Goal: Information Seeking & Learning: Learn about a topic

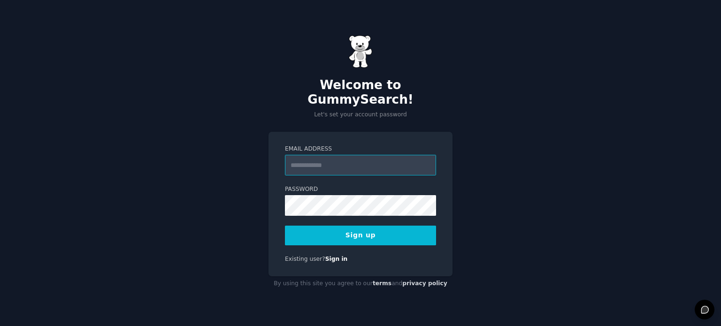
click at [312, 167] on input "Email Address" at bounding box center [360, 165] width 151 height 21
type input "**********"
click at [340, 230] on button "Sign up" at bounding box center [360, 236] width 151 height 20
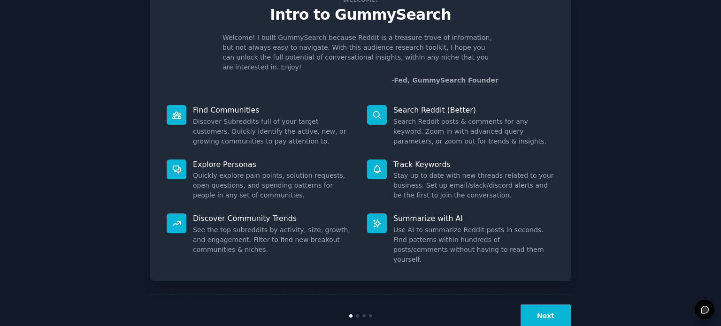
scroll to position [41, 0]
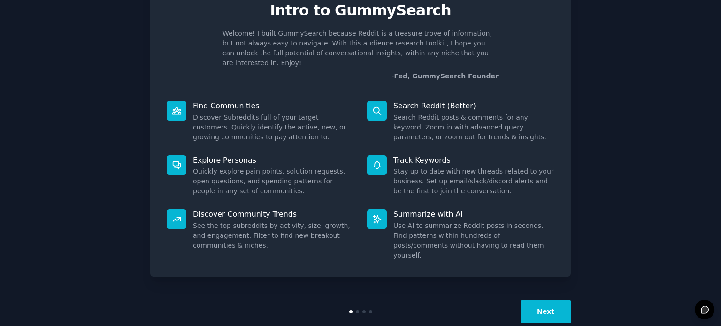
click at [550, 300] on button "Next" at bounding box center [545, 311] width 50 height 23
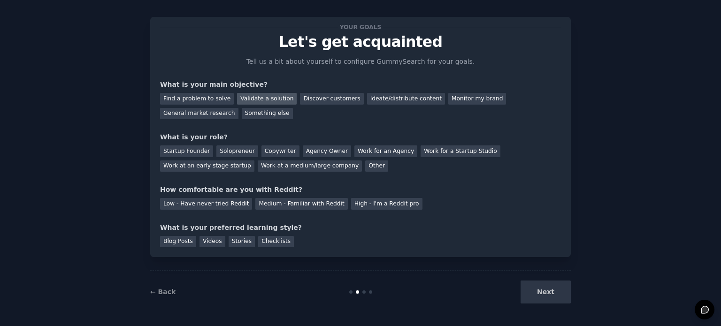
click at [257, 101] on div "Validate a solution" at bounding box center [267, 99] width 60 height 12
click at [215, 98] on div "Find a problem to solve" at bounding box center [197, 99] width 74 height 12
click at [306, 99] on div "Discover customers" at bounding box center [331, 99] width 63 height 12
click at [305, 120] on div "Your goals Let's get acquainted Tell us a bit about yourself to configure Gummy…" at bounding box center [360, 137] width 401 height 221
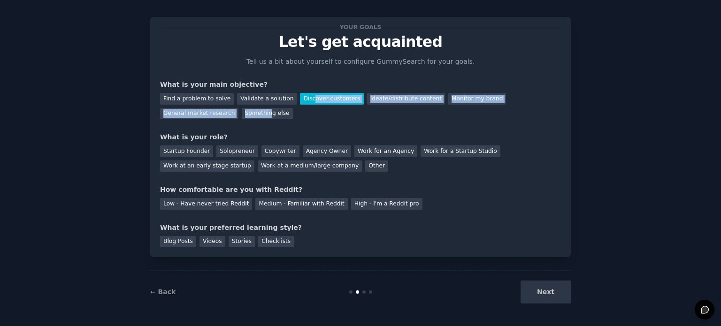
drag, startPoint x: 186, startPoint y: 114, endPoint x: 314, endPoint y: 102, distance: 128.7
click at [314, 102] on div "Find a problem to solve Validate a solution Discover customers Ideate/distribut…" at bounding box center [360, 105] width 401 height 30
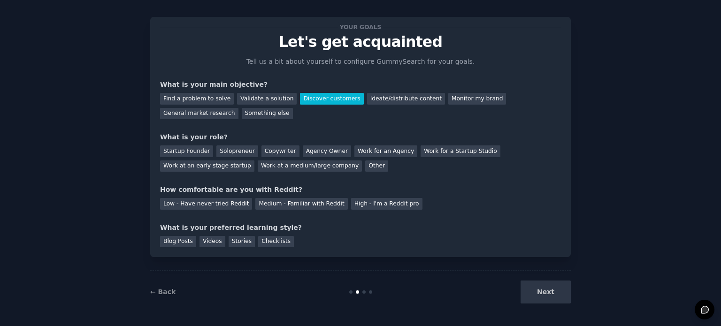
click at [312, 121] on div "Your goals Let's get acquainted Tell us a bit about yourself to configure Gummy…" at bounding box center [360, 137] width 401 height 221
click at [235, 147] on div "Solopreneur" at bounding box center [236, 151] width 41 height 12
click at [292, 203] on div "Medium - Familiar with Reddit" at bounding box center [301, 204] width 92 height 12
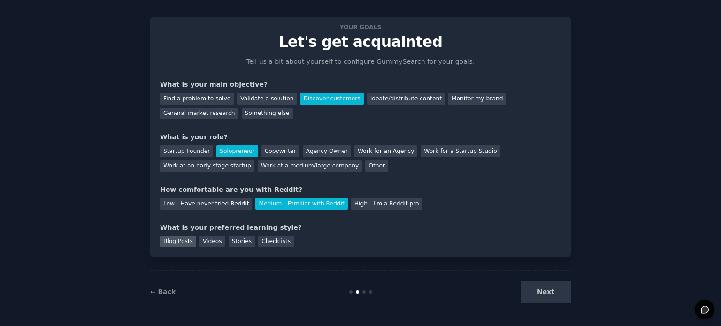
click at [187, 245] on div "Blog Posts" at bounding box center [178, 242] width 36 height 12
click at [236, 239] on div "Stories" at bounding box center [242, 242] width 26 height 12
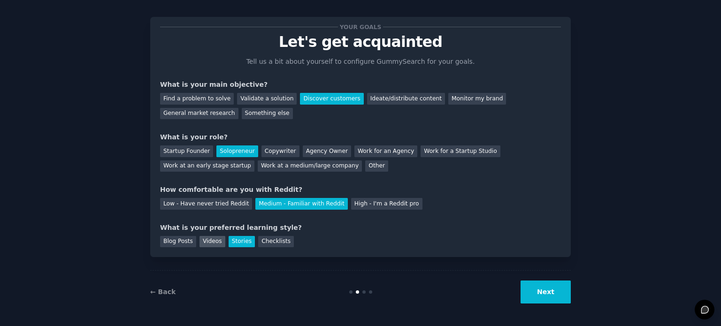
click at [212, 240] on div "Videos" at bounding box center [212, 242] width 26 height 12
click at [182, 240] on div "Blog Posts" at bounding box center [178, 242] width 36 height 12
click at [229, 244] on div "Stories" at bounding box center [242, 242] width 26 height 12
click at [539, 292] on button "Next" at bounding box center [545, 292] width 50 height 23
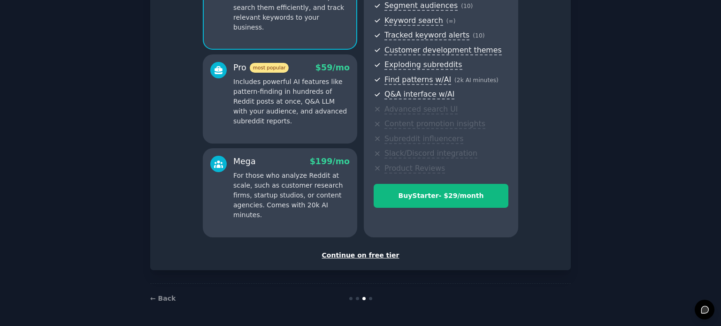
scroll to position [123, 0]
click at [368, 258] on div "Continue on free tier" at bounding box center [360, 256] width 401 height 10
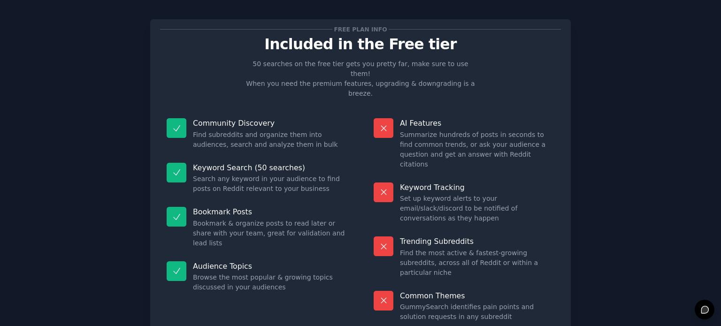
scroll to position [39, 0]
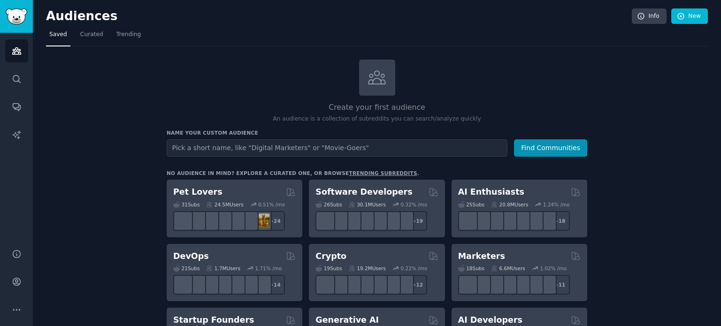
click at [236, 146] on input "text" at bounding box center [337, 147] width 341 height 17
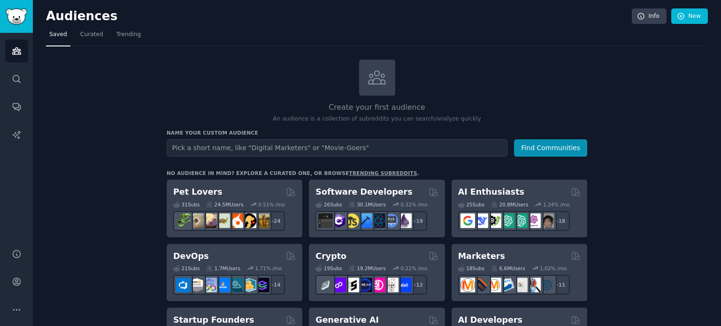
type input "D"
type input "Farming frustations"
click at [549, 152] on button "Find Communities" at bounding box center [550, 147] width 73 height 17
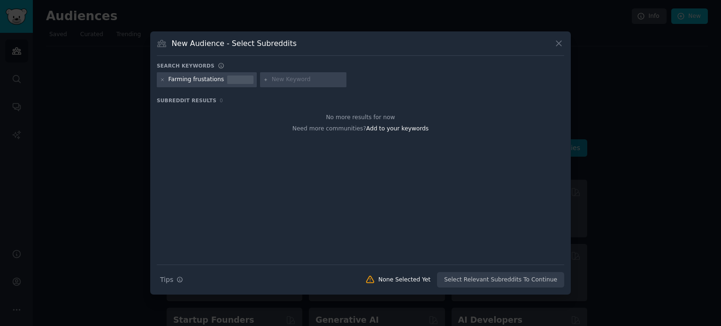
click at [160, 76] on div at bounding box center [162, 80] width 5 height 8
click at [165, 79] on icon at bounding box center [162, 79] width 5 height 5
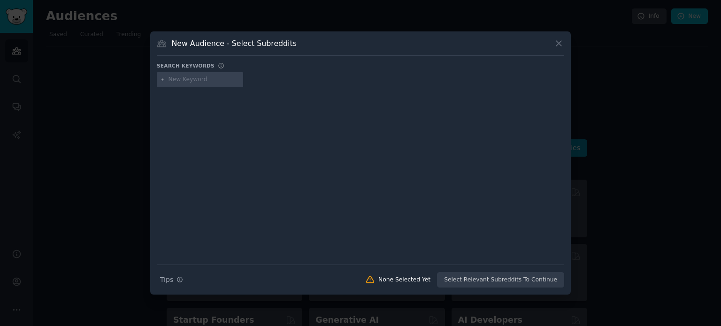
click at [184, 78] on input "text" at bounding box center [203, 80] width 71 height 8
type input "farming"
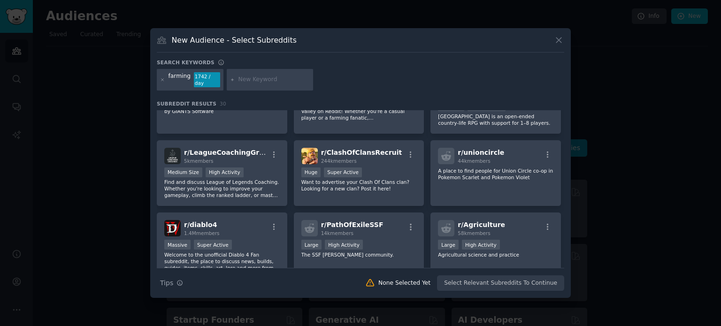
scroll to position [279, 0]
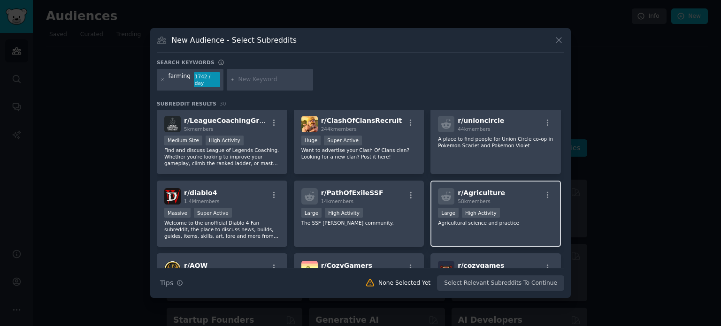
click at [521, 208] on div "Large High Activity" at bounding box center [495, 214] width 115 height 12
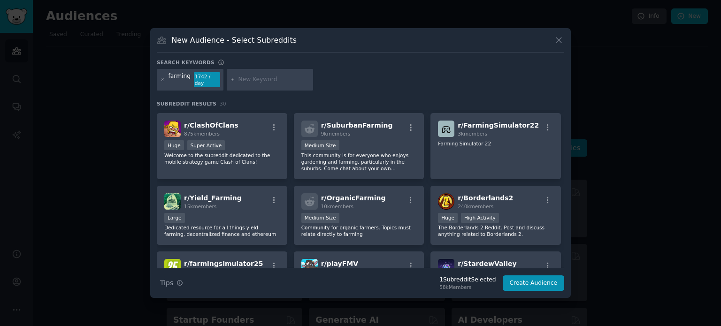
scroll to position [0, 0]
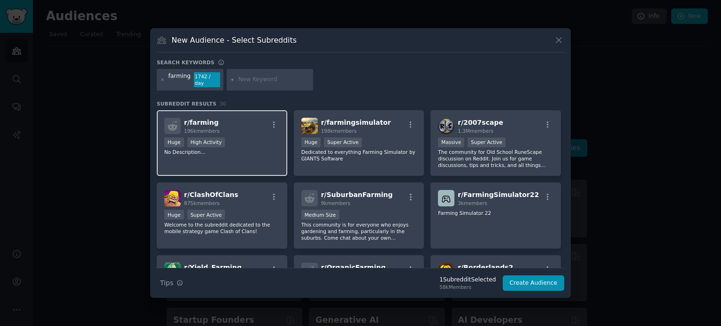
click at [241, 137] on div "Huge High Activity" at bounding box center [221, 143] width 115 height 12
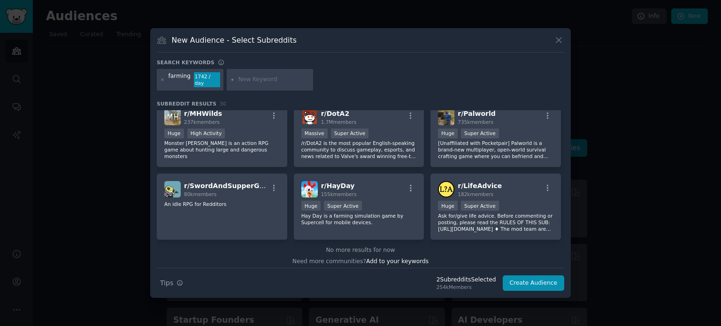
scroll to position [576, 0]
click at [531, 277] on button "Create Audience" at bounding box center [534, 283] width 62 height 16
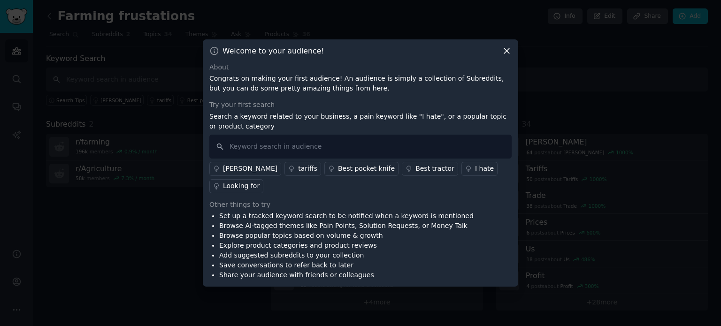
click at [503, 56] on icon at bounding box center [507, 51] width 10 height 10
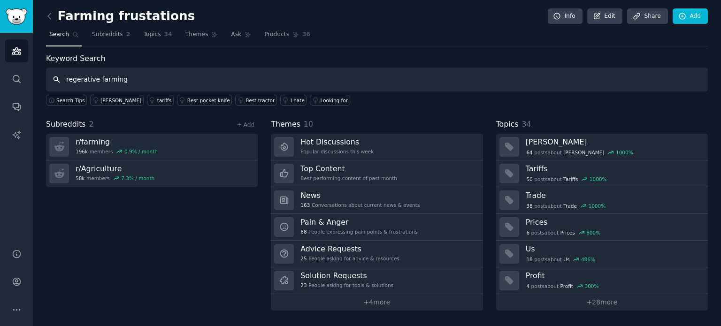
type input "regerative farming"
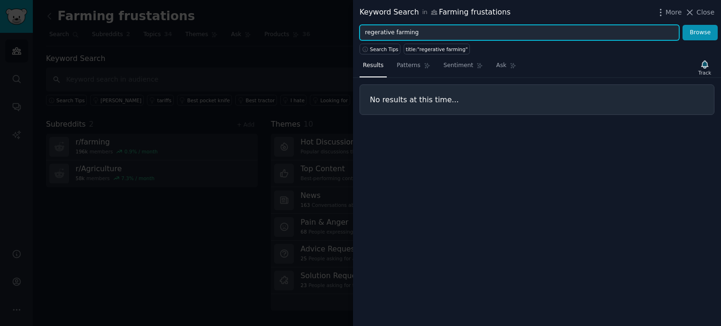
click at [416, 38] on input "regerative farming" at bounding box center [519, 33] width 320 height 16
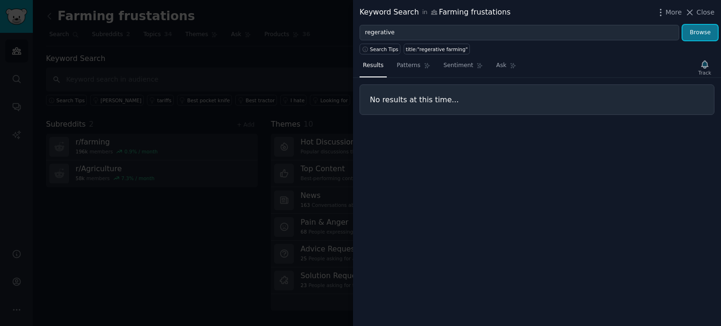
click at [699, 32] on button "Browse" at bounding box center [699, 33] width 35 height 16
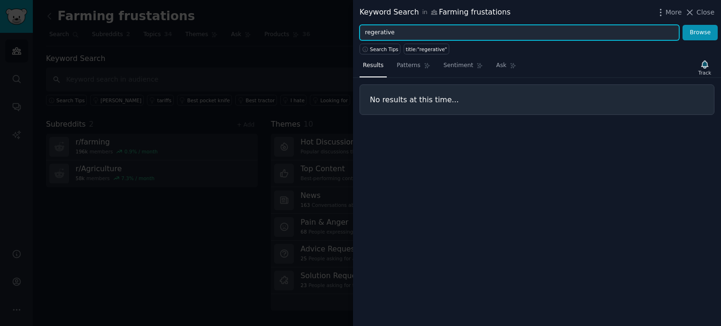
click at [389, 35] on input "regerative" at bounding box center [519, 33] width 320 height 16
type input "r"
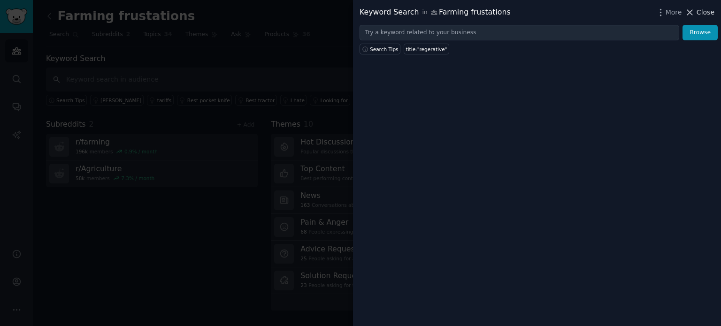
click at [698, 13] on button "Close" at bounding box center [700, 13] width 30 height 10
